Goal: Task Accomplishment & Management: Complete application form

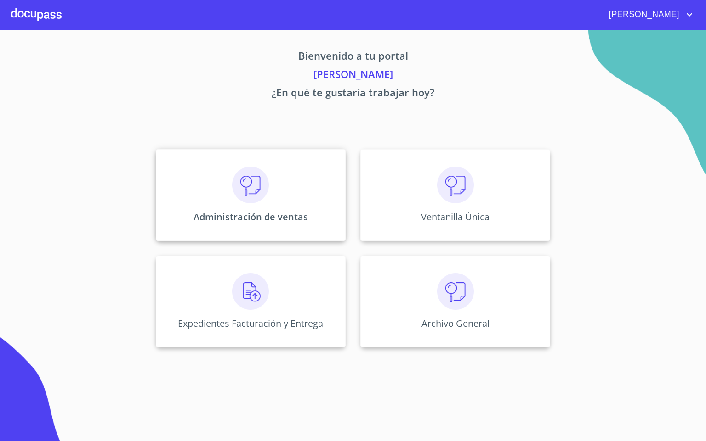
click at [332, 191] on div "Administración de ventas" at bounding box center [251, 195] width 190 height 92
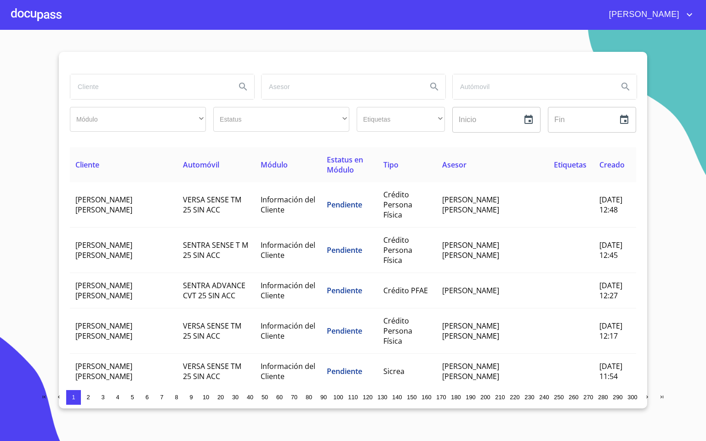
drag, startPoint x: 169, startPoint y: 90, endPoint x: 173, endPoint y: 97, distance: 8.0
click at [169, 90] on input "search" at bounding box center [149, 86] width 158 height 25
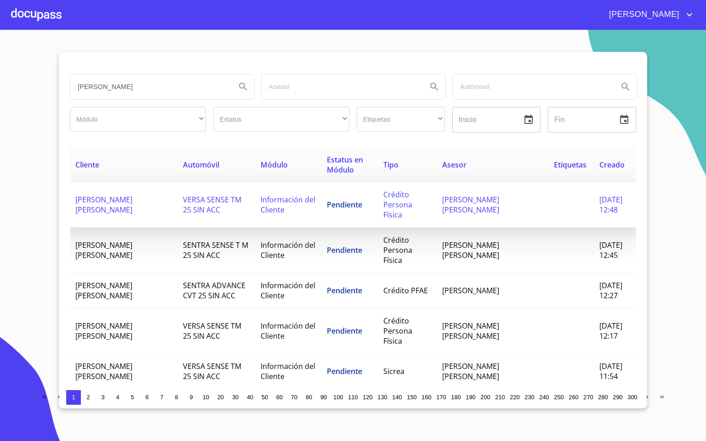
type input "[PERSON_NAME]"
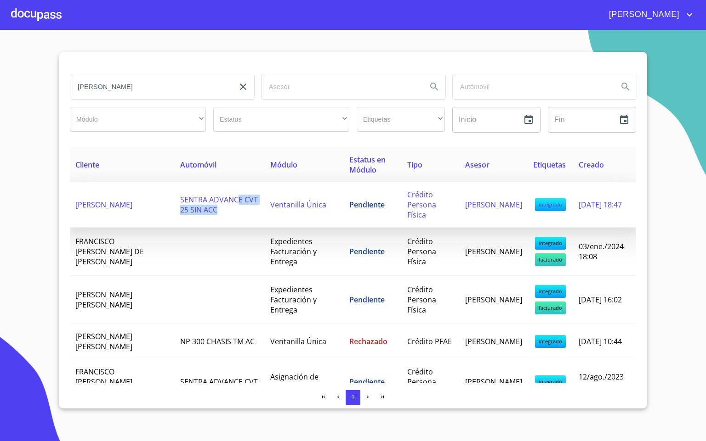
drag, startPoint x: 225, startPoint y: 200, endPoint x: 233, endPoint y: 206, distance: 10.2
click at [233, 206] on td "SENTRA ADVANCE CVT 25 SIN ACC" at bounding box center [220, 204] width 90 height 45
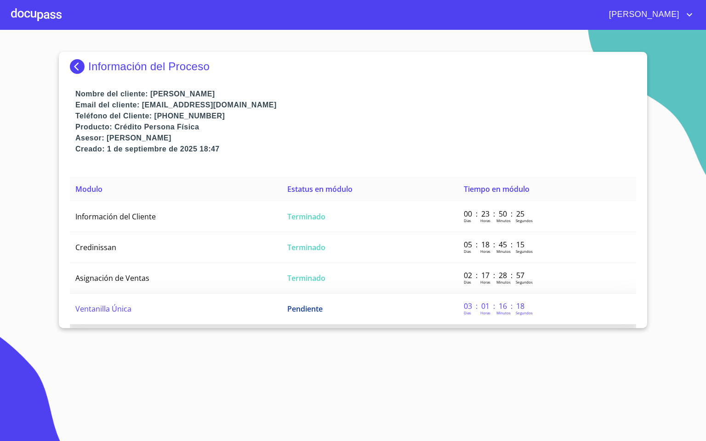
click at [158, 301] on td "Ventanilla Única" at bounding box center [176, 309] width 212 height 31
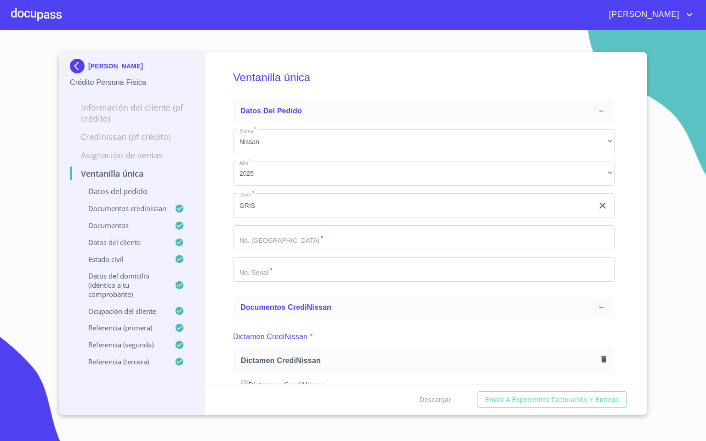
click at [221, 195] on div "Ventanilla única Datos del pedido Marca   * Nissan ​ Año   * 2025 ​ Color   * G…" at bounding box center [424, 218] width 438 height 333
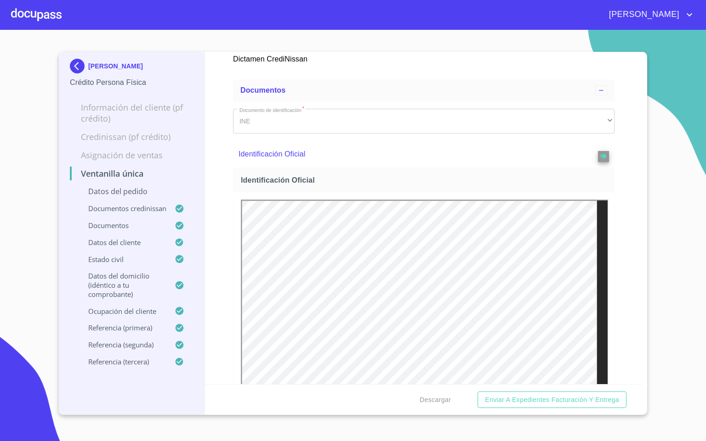
scroll to position [276, 0]
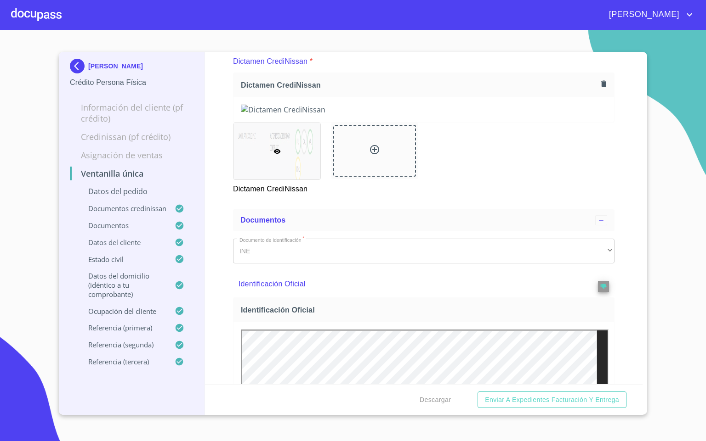
click at [20, 10] on div at bounding box center [36, 14] width 51 height 29
